Goal: Task Accomplishment & Management: Manage account settings

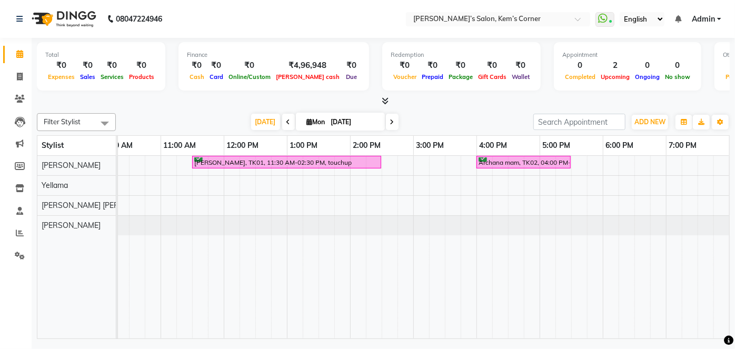
scroll to position [0, 68]
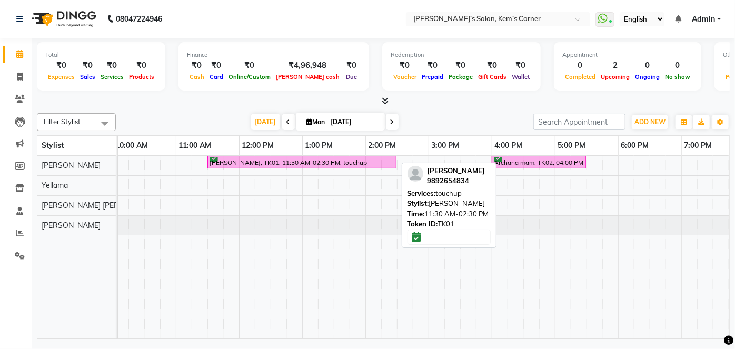
click at [293, 163] on div "[PERSON_NAME], TK01, 11:30 AM-02:30 PM, touchup" at bounding box center [302, 163] width 187 height 10
select select "6"
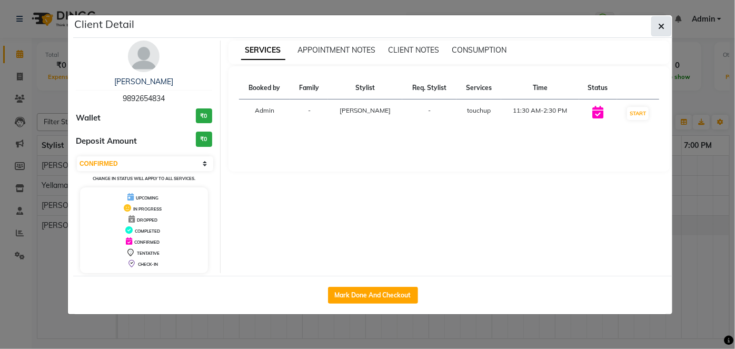
click at [663, 28] on icon "button" at bounding box center [661, 26] width 6 height 8
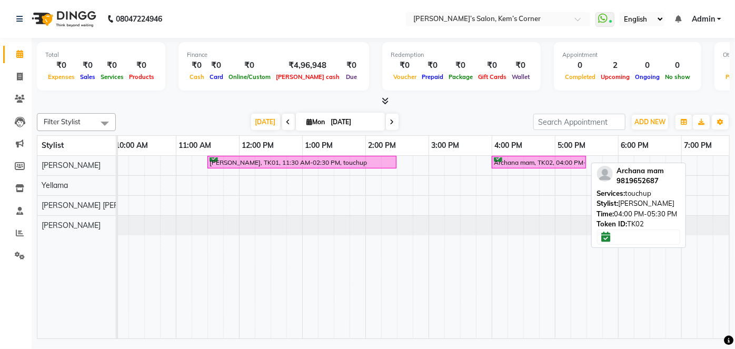
click at [533, 164] on div "Archana mam, TK02, 04:00 PM-05:30 PM, touchup" at bounding box center [539, 163] width 92 height 10
select select "6"
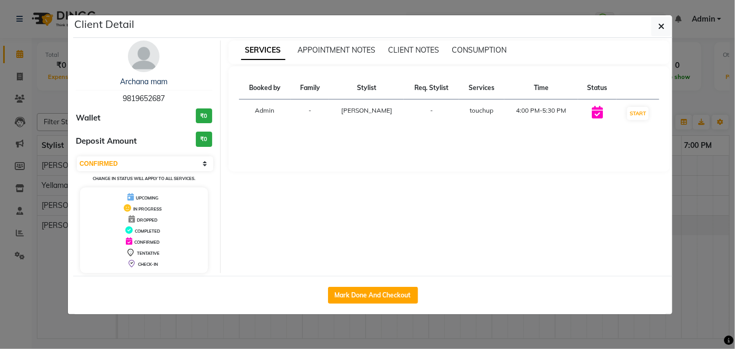
drag, startPoint x: 663, startPoint y: 24, endPoint x: 566, endPoint y: 95, distance: 119.9
click at [657, 28] on button "button" at bounding box center [662, 26] width 20 height 20
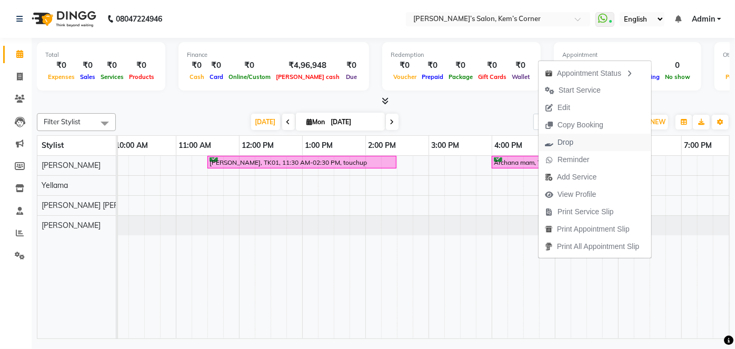
click at [562, 140] on span "Drop" at bounding box center [566, 142] width 16 height 11
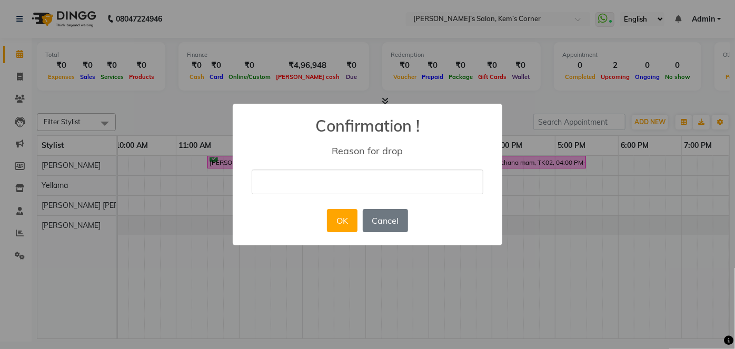
drag, startPoint x: 349, startPoint y: 215, endPoint x: 341, endPoint y: 216, distance: 8.5
click at [346, 217] on button "OK" at bounding box center [342, 220] width 30 height 23
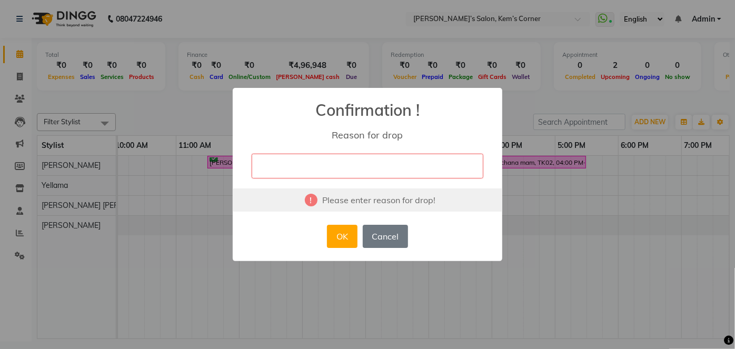
click at [326, 164] on input "text" at bounding box center [368, 166] width 232 height 25
type input "no"
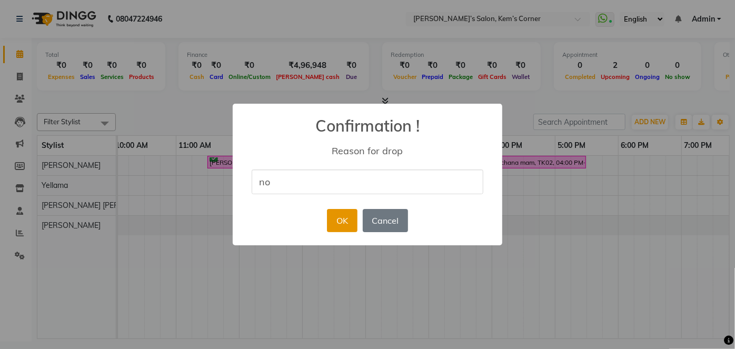
click at [338, 224] on button "OK" at bounding box center [342, 220] width 30 height 23
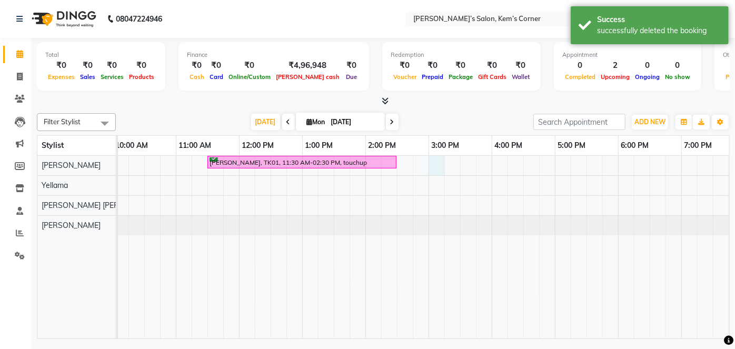
click at [437, 164] on div "[PERSON_NAME], TK01, 11:30 AM-02:30 PM, touchup" at bounding box center [461, 247] width 822 height 183
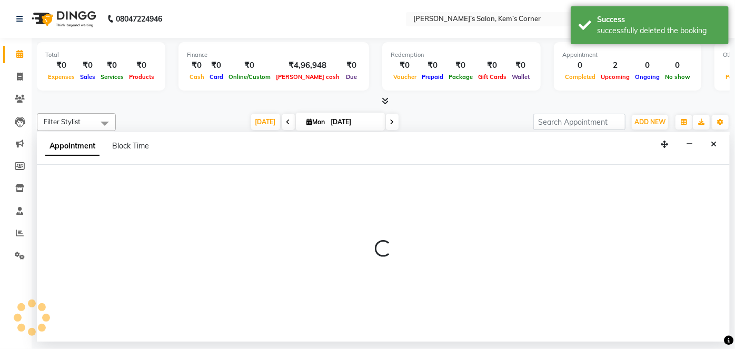
select select "50293"
select select "900"
select select "tentative"
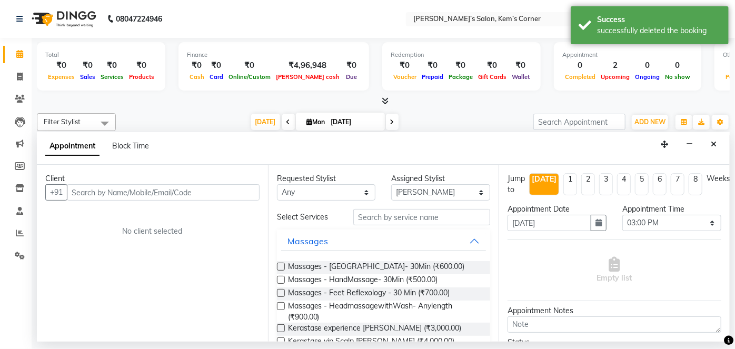
click at [212, 189] on input "text" at bounding box center [163, 192] width 193 height 16
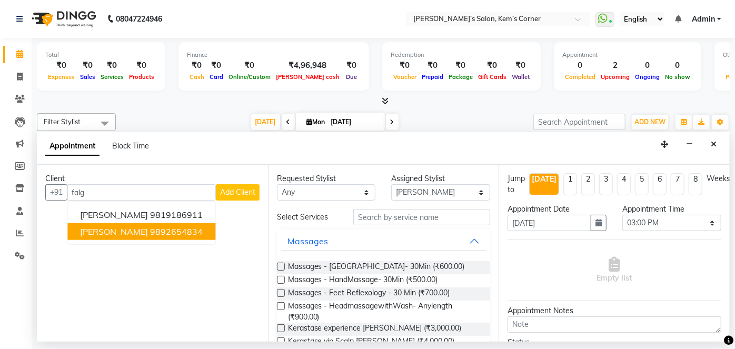
click at [159, 229] on ngb-highlight "9892654834" at bounding box center [176, 232] width 53 height 11
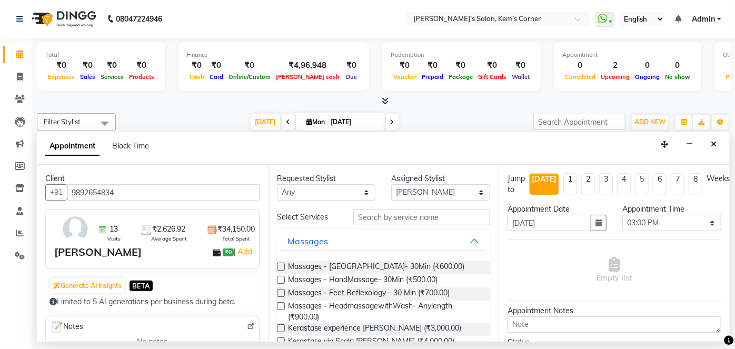
type input "9892654834"
drag, startPoint x: 356, startPoint y: 220, endPoint x: 371, endPoint y: 217, distance: 15.6
click at [371, 217] on input "text" at bounding box center [421, 217] width 137 height 16
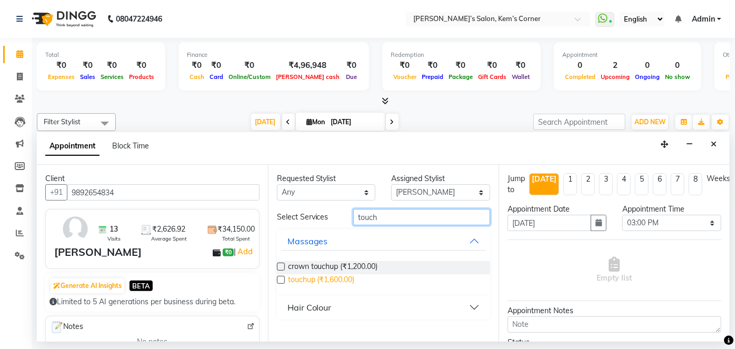
type input "touch"
click at [334, 281] on span "touchup (₹1,600.00)" at bounding box center [321, 280] width 67 height 13
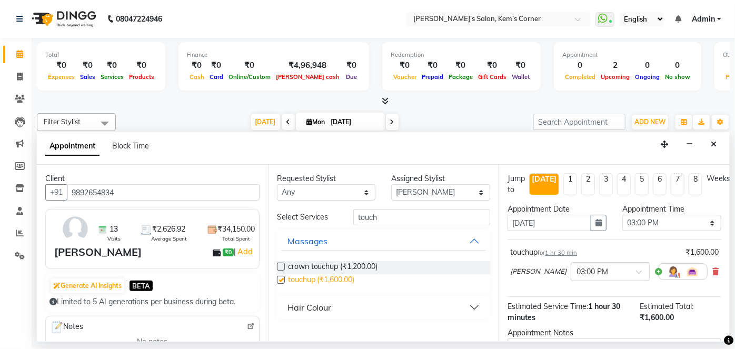
checkbox input "false"
click at [478, 193] on select "Select [PERSON_NAME] [PERSON_NAME]" at bounding box center [440, 192] width 99 height 16
select select "74060"
click at [391, 184] on select "Select [PERSON_NAME] [PERSON_NAME]" at bounding box center [440, 192] width 99 height 16
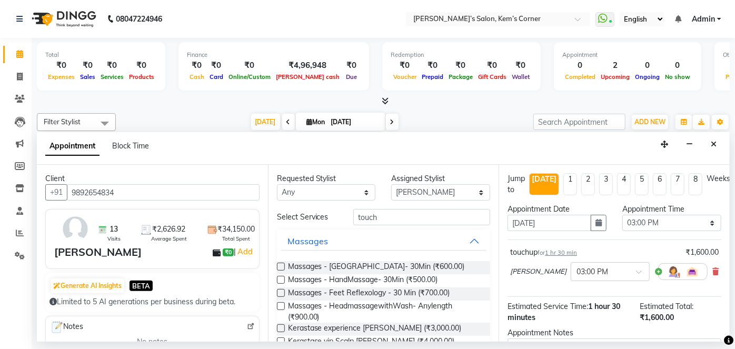
drag, startPoint x: 708, startPoint y: 142, endPoint x: 696, endPoint y: 142, distance: 11.6
click at [706, 142] on button "Close" at bounding box center [713, 144] width 15 height 16
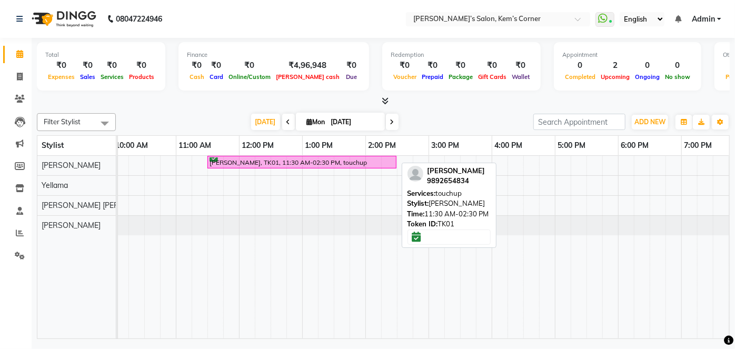
click at [50, 160] on div "[PERSON_NAME], TK01, 11:30 AM-02:30 PM, touchup" at bounding box center [50, 165] width 0 height 18
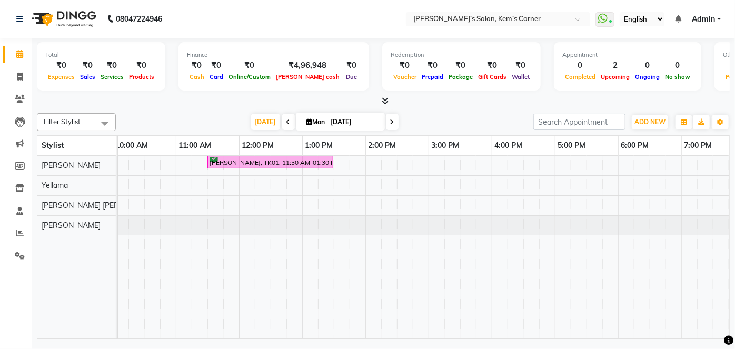
click at [391, 120] on icon at bounding box center [392, 122] width 4 height 6
type input "[DATE]"
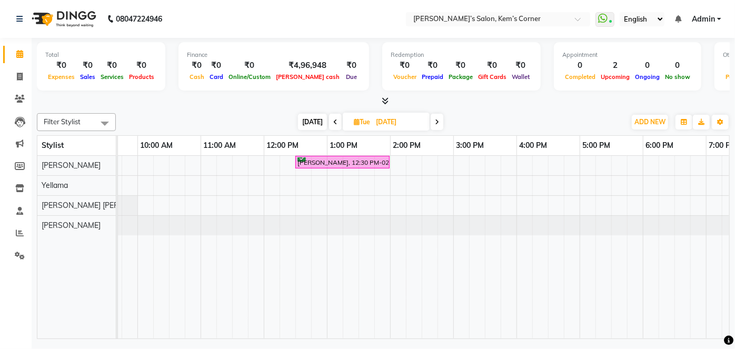
scroll to position [0, 44]
